Goal: Task Accomplishment & Management: Use online tool/utility

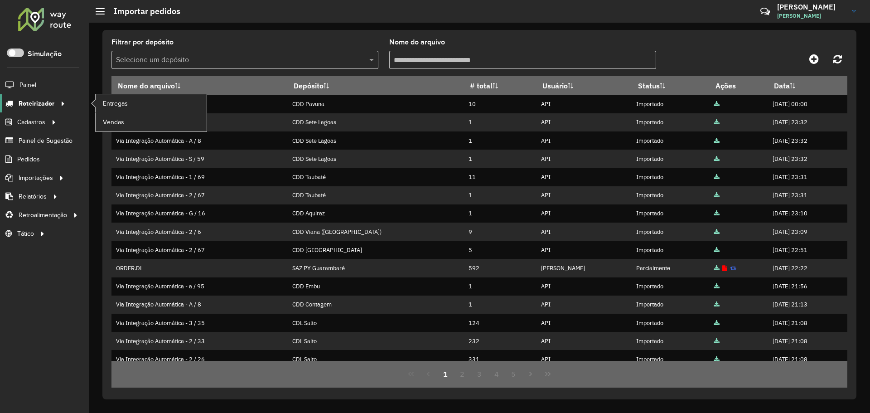
click at [58, 103] on icon at bounding box center [62, 103] width 8 height 14
click at [144, 102] on link "Entregas" at bounding box center [151, 103] width 111 height 18
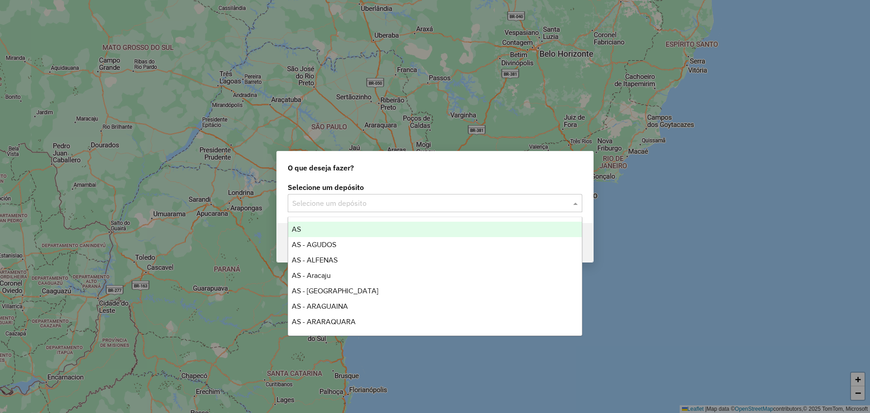
click at [366, 203] on input "text" at bounding box center [425, 203] width 267 height 11
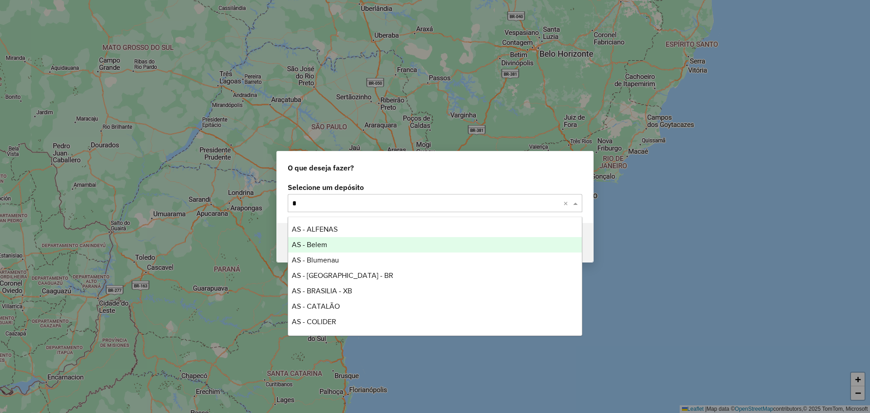
type input "**"
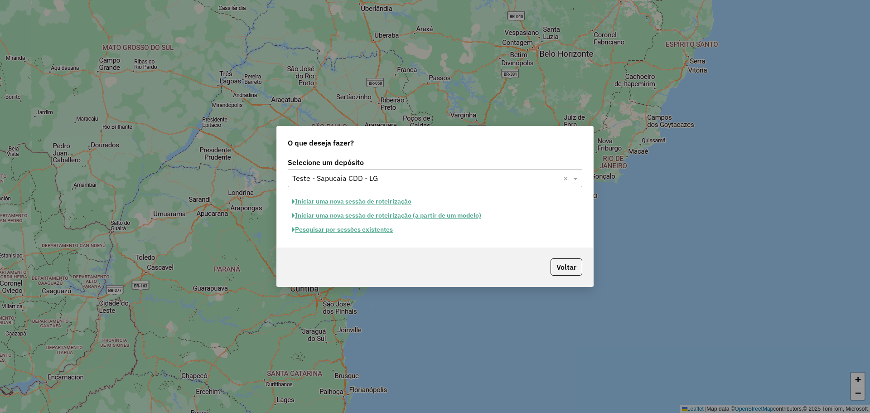
click at [382, 196] on button "Iniciar uma nova sessão de roteirização" at bounding box center [352, 201] width 128 height 14
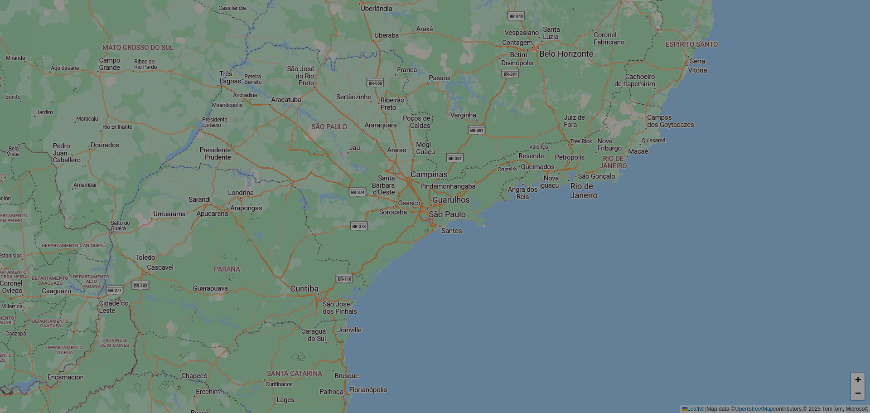
select select "*"
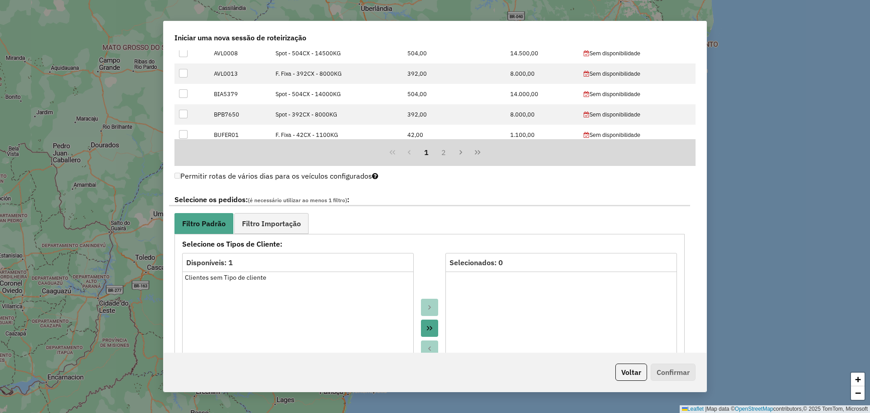
scroll to position [227, 0]
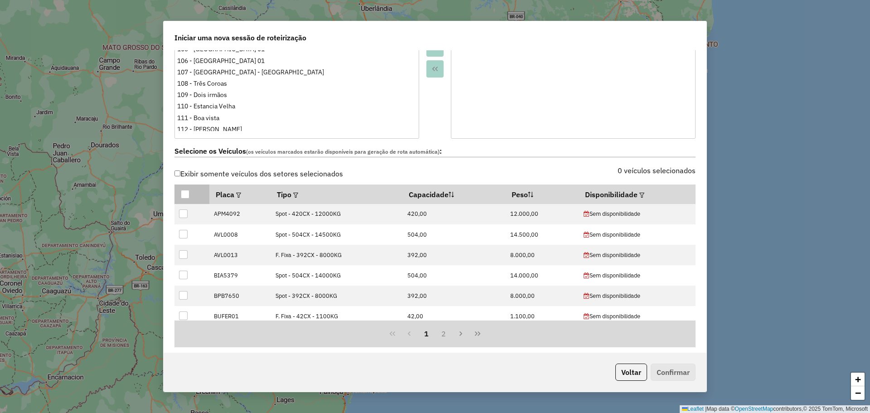
click at [185, 193] on div at bounding box center [185, 194] width 9 height 9
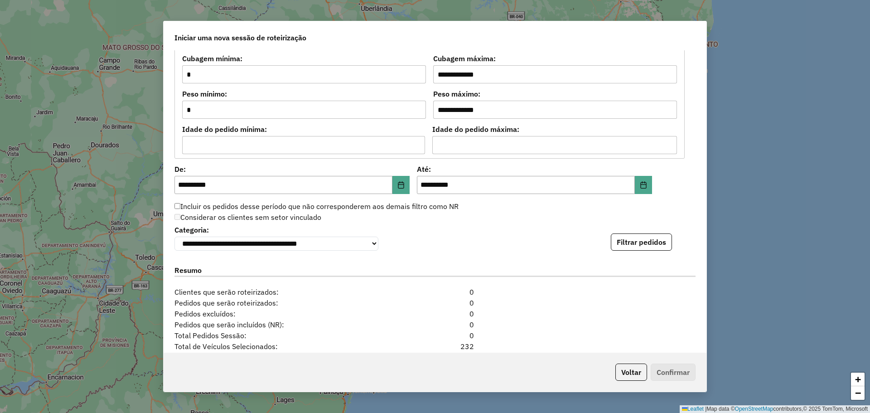
scroll to position [861, 0]
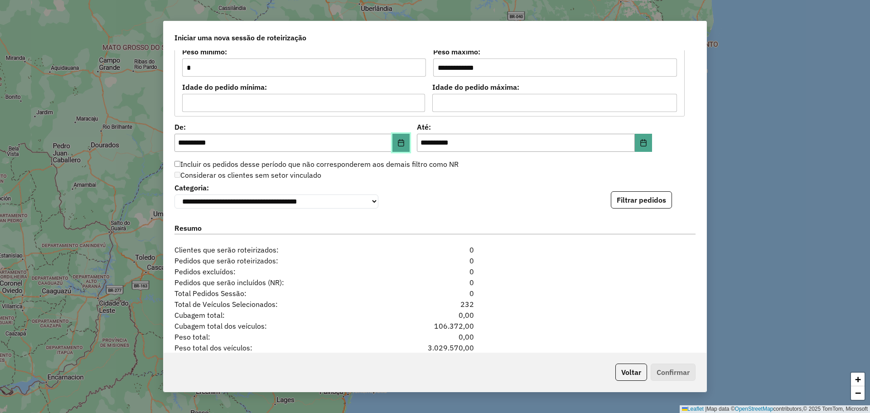
click at [392, 143] on button "Choose Date" at bounding box center [400, 143] width 17 height 18
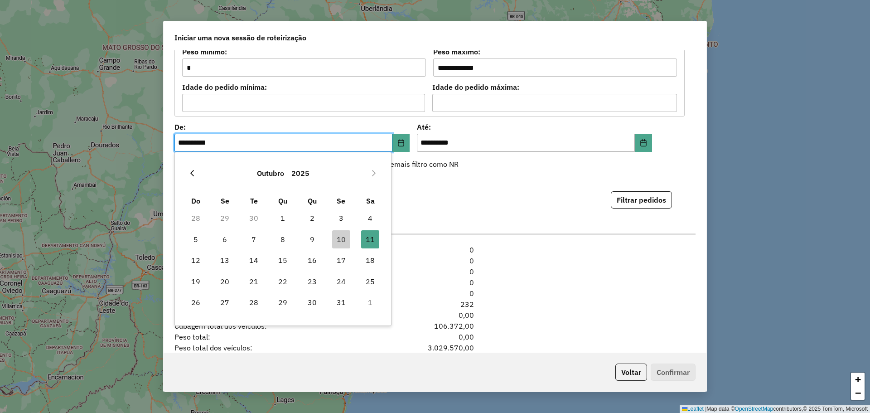
click at [193, 172] on icon "Previous Month" at bounding box center [191, 172] width 7 height 7
click at [308, 215] on span "1" at bounding box center [312, 218] width 18 height 18
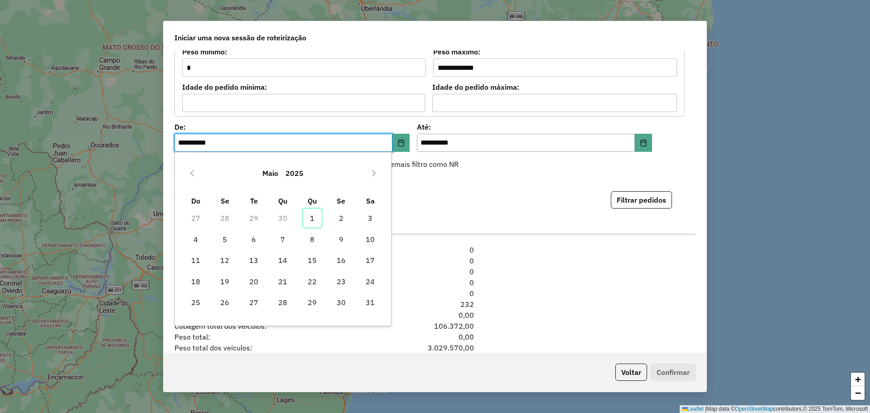
type input "**********"
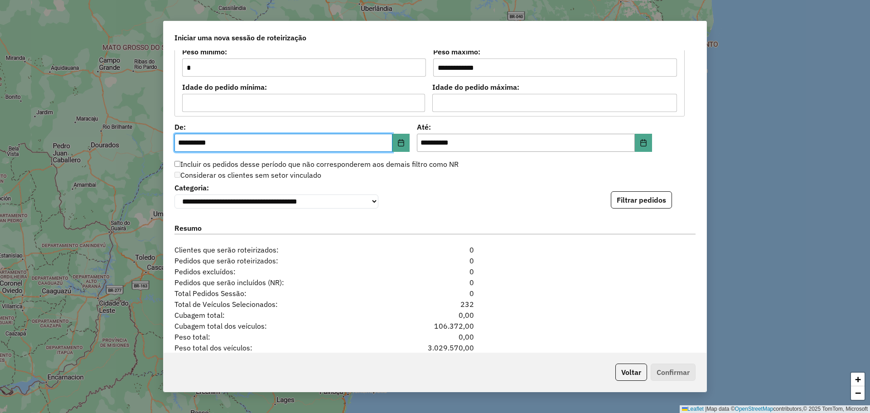
click at [621, 207] on button "Filtrar pedidos" at bounding box center [641, 199] width 61 height 17
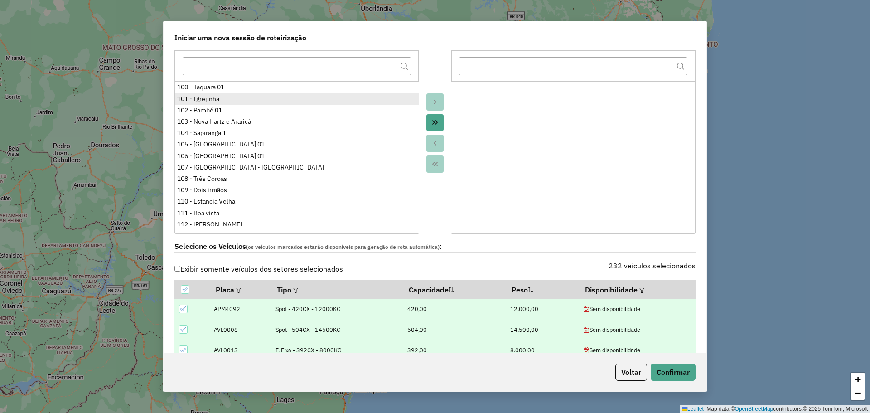
scroll to position [49, 0]
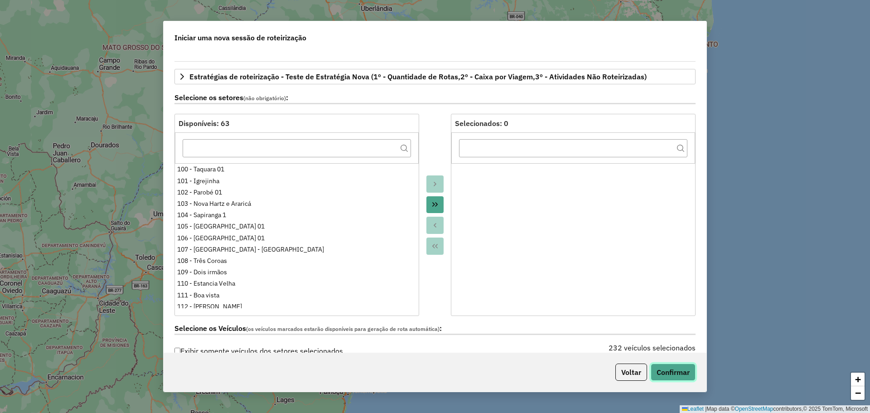
click at [673, 372] on button "Confirmar" at bounding box center [673, 371] width 45 height 17
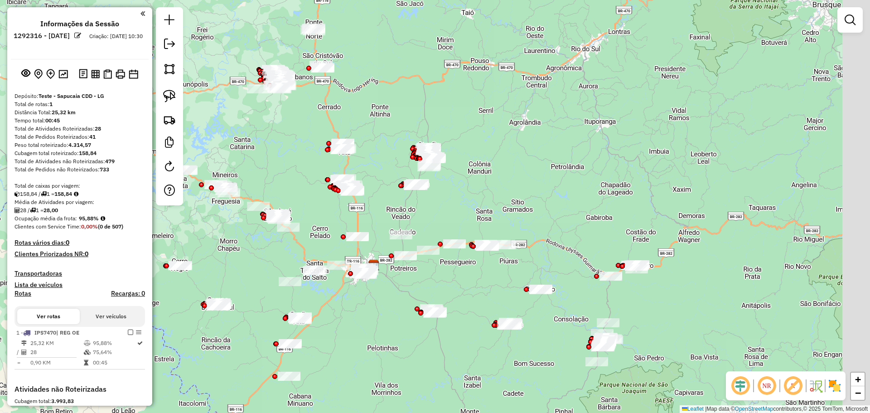
drag, startPoint x: 355, startPoint y: 107, endPoint x: 338, endPoint y: 130, distance: 27.8
click at [294, 166] on div "Janela de atendimento Grade de atendimento Capacidade Transportadoras Veículos …" at bounding box center [435, 206] width 870 height 413
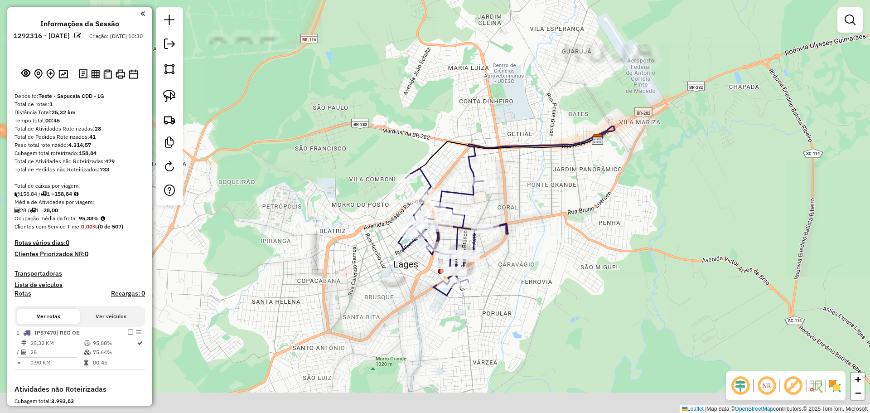
drag, startPoint x: 526, startPoint y: 192, endPoint x: 363, endPoint y: 198, distance: 162.8
click at [526, 191] on div "Janela de atendimento Grade de atendimento Capacidade Transportadoras Veículos …" at bounding box center [435, 206] width 870 height 413
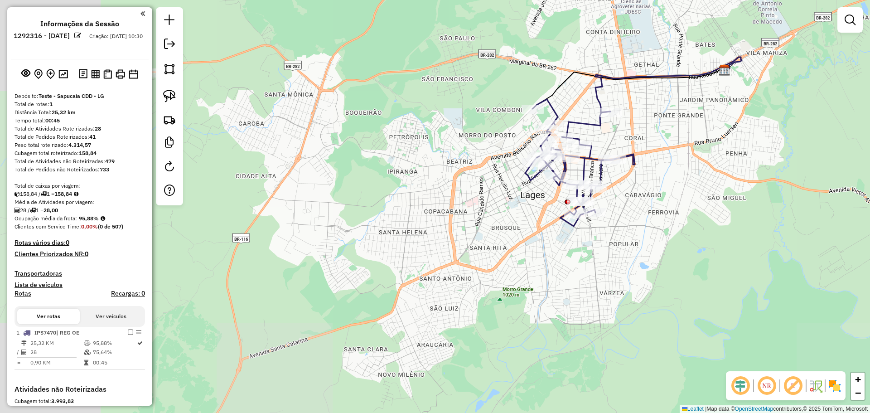
click at [427, 140] on div "Janela de atendimento Grade de atendimento Capacidade Transportadoras Veículos …" at bounding box center [435, 206] width 870 height 413
drag, startPoint x: 426, startPoint y: 154, endPoint x: 390, endPoint y: 108, distance: 58.5
click at [390, 108] on div "Janela de atendimento Grade de atendimento Capacidade Transportadoras Veículos …" at bounding box center [435, 206] width 870 height 413
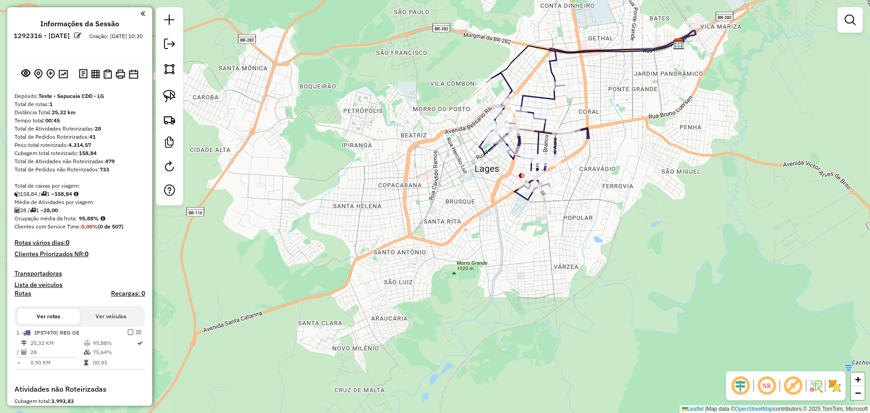
drag, startPoint x: 411, startPoint y: 129, endPoint x: 290, endPoint y: 151, distance: 122.9
click at [411, 134] on div "Janela de atendimento Grade de atendimento Capacidade Transportadoras Veículos …" at bounding box center [435, 206] width 870 height 413
